Goal: Transaction & Acquisition: Purchase product/service

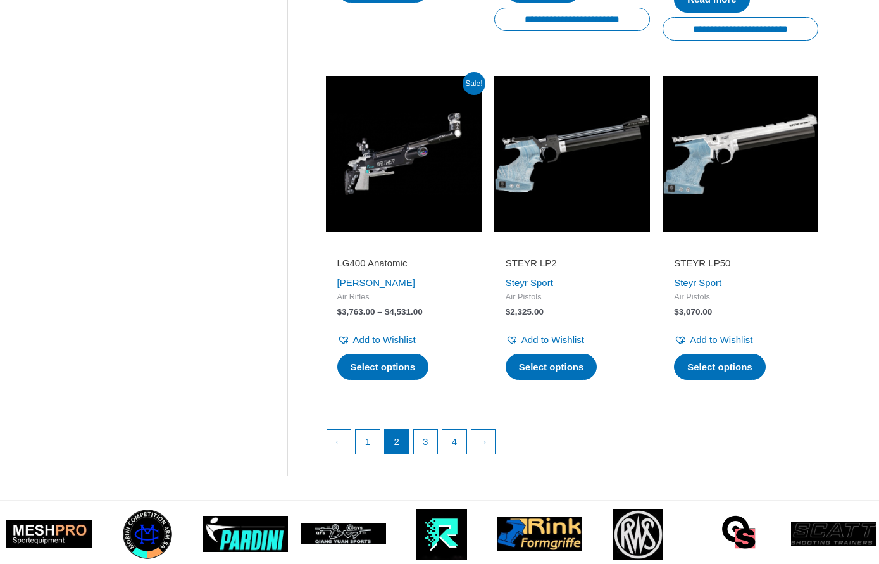
scroll to position [1634, 0]
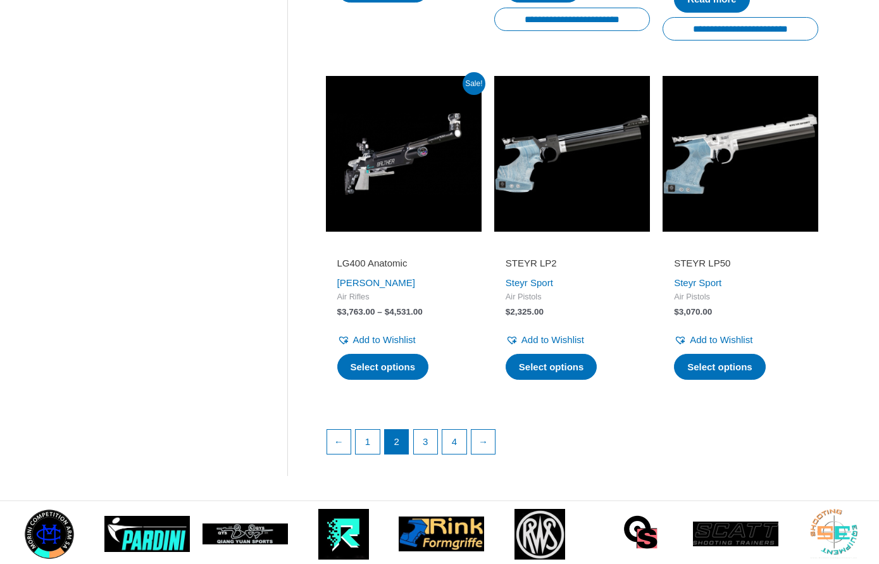
click at [376, 433] on link "1" at bounding box center [367, 441] width 24 height 24
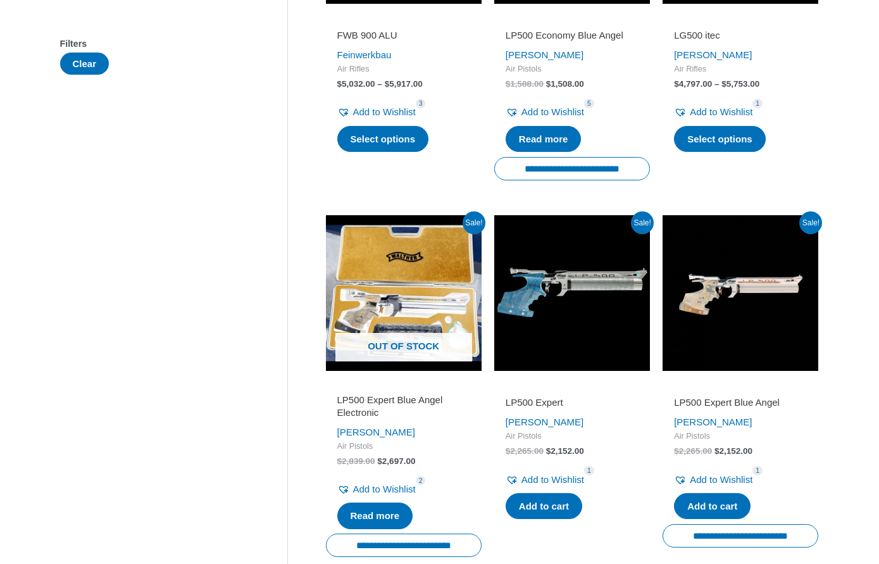
scroll to position [422, 0]
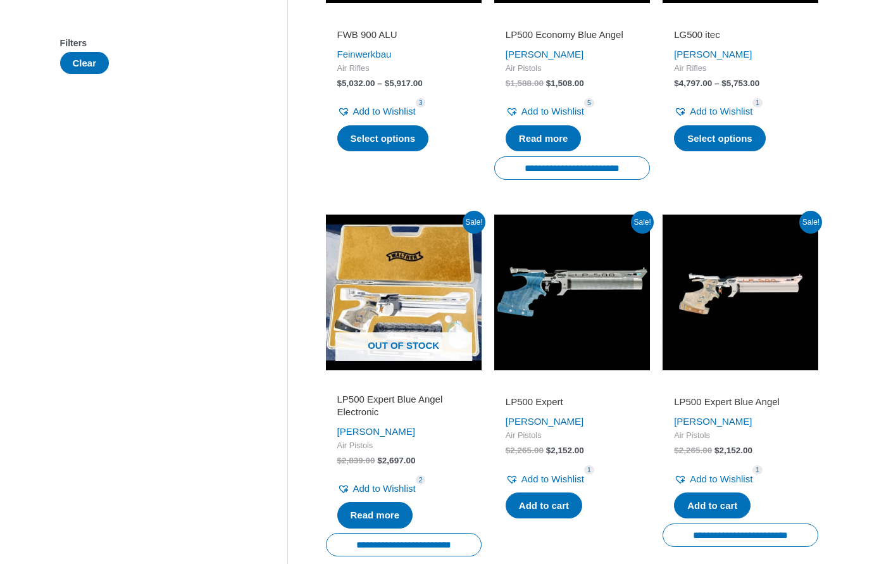
click at [399, 299] on img at bounding box center [404, 292] width 156 height 156
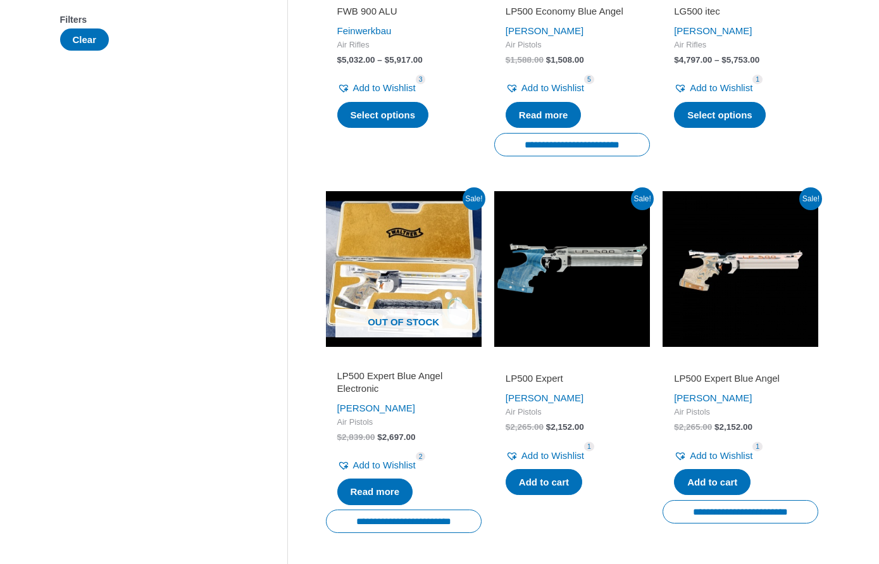
click at [574, 298] on img at bounding box center [572, 269] width 156 height 156
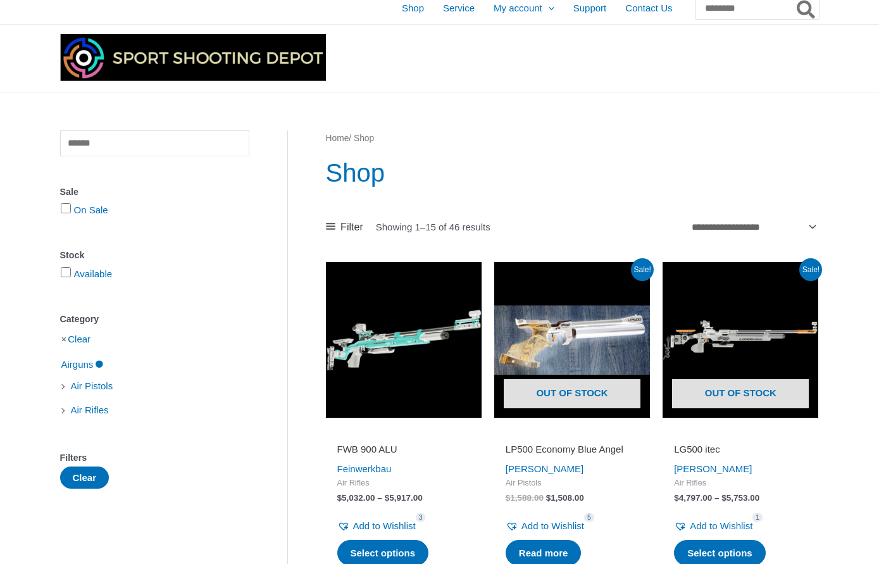
scroll to position [0, 0]
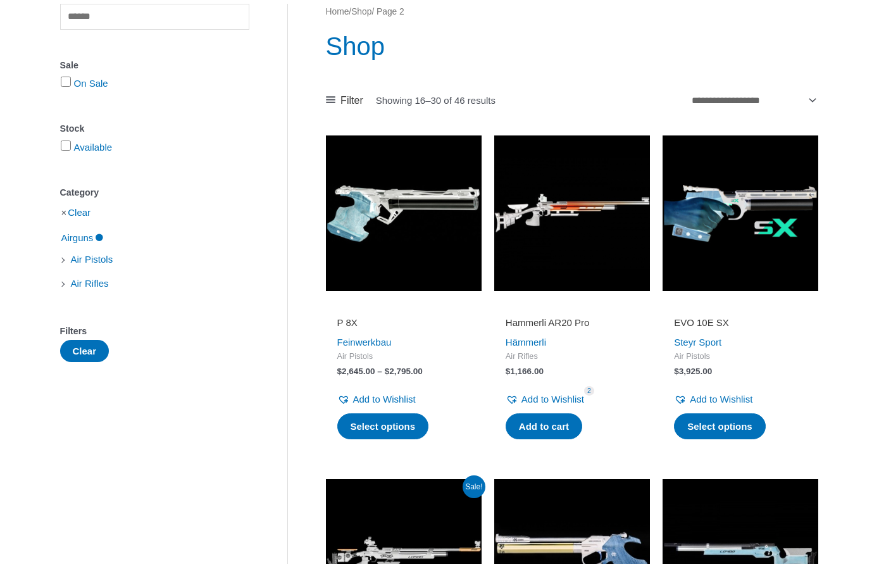
scroll to position [133, 0]
click at [406, 207] on img at bounding box center [404, 214] width 156 height 156
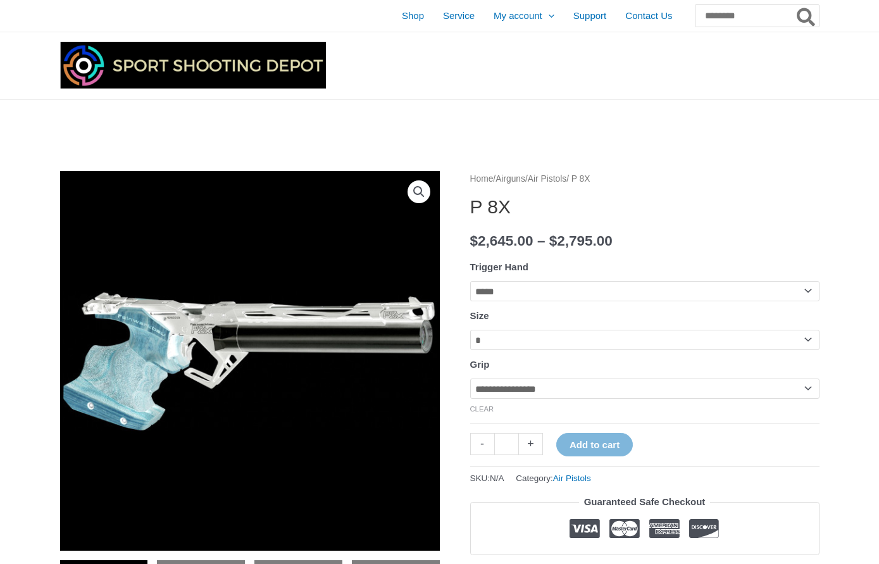
click at [159, 339] on img at bounding box center [265, 261] width 411 height 181
click at [216, 374] on img at bounding box center [249, 360] width 379 height 379
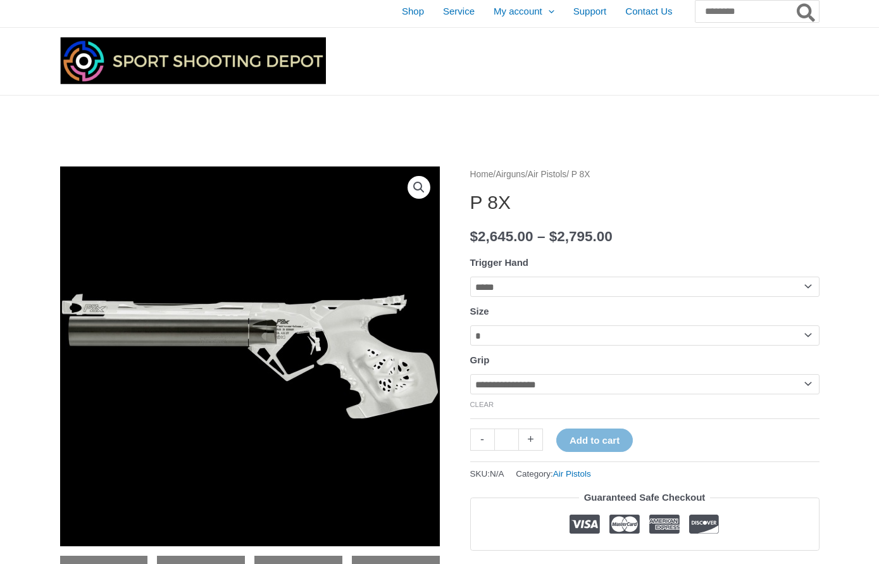
scroll to position [4, 0]
click at [811, 345] on select "**********" at bounding box center [644, 335] width 349 height 20
select select "*"
click at [794, 394] on select "**********" at bounding box center [644, 384] width 349 height 20
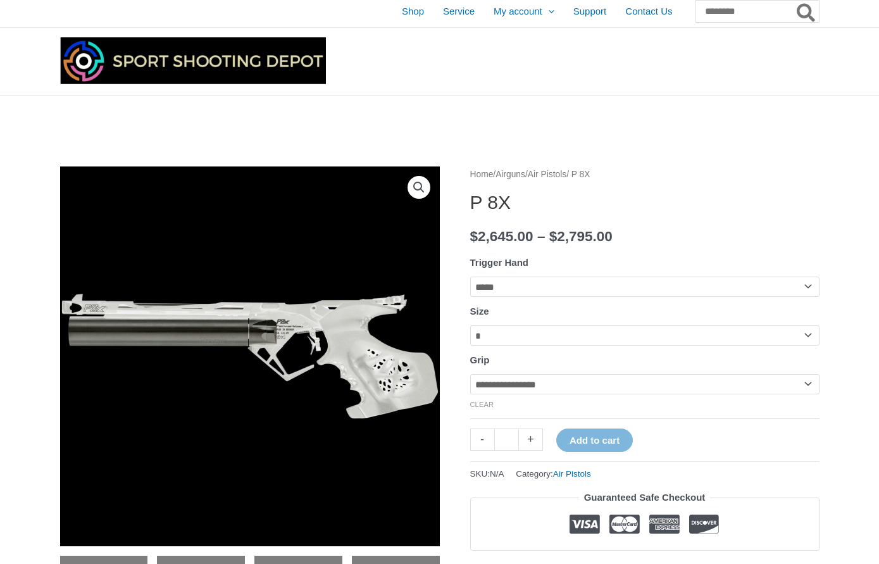
select select "**********"
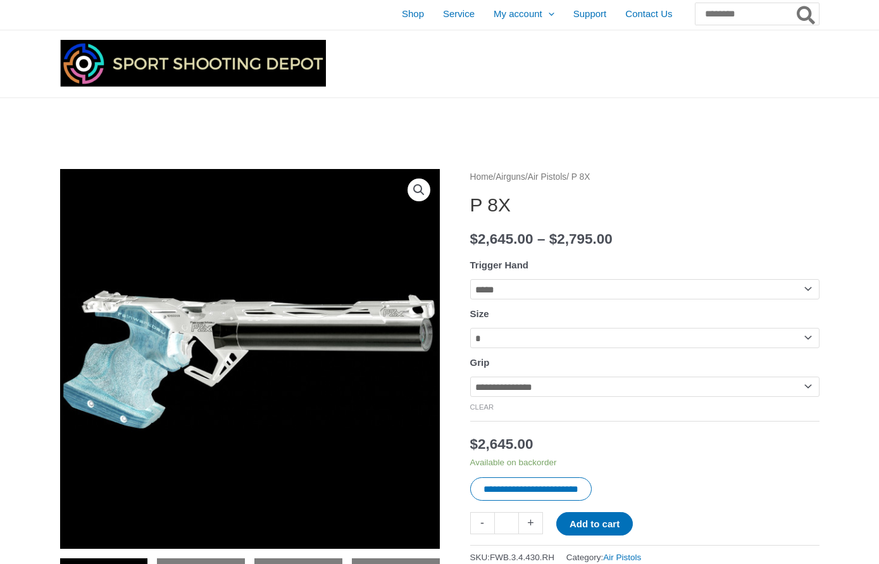
scroll to position [0, 0]
